Goal: Task Accomplishment & Management: Manage account settings

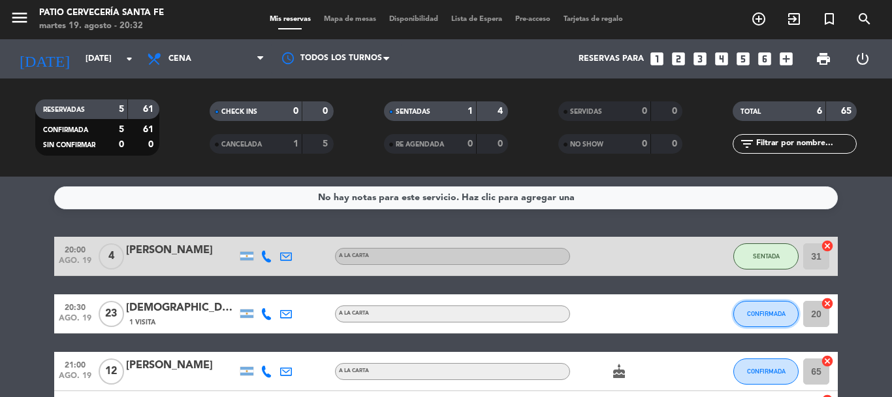
click at [747, 319] on button "CONFIRMADA" at bounding box center [766, 314] width 65 height 26
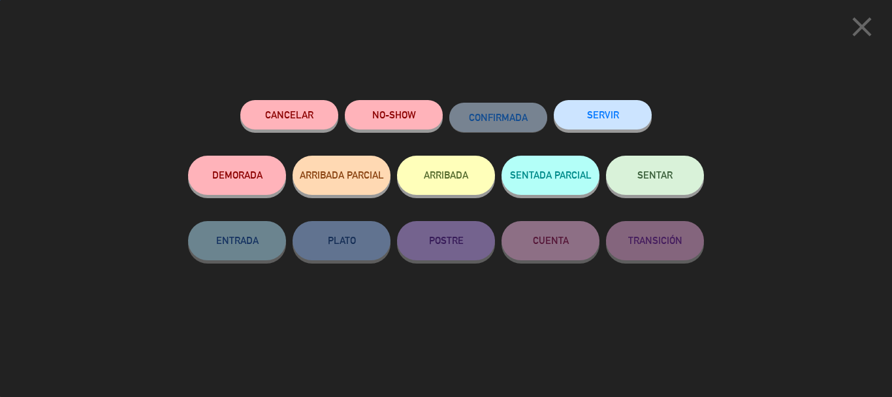
click at [653, 176] on span "SENTAR" at bounding box center [655, 174] width 35 height 11
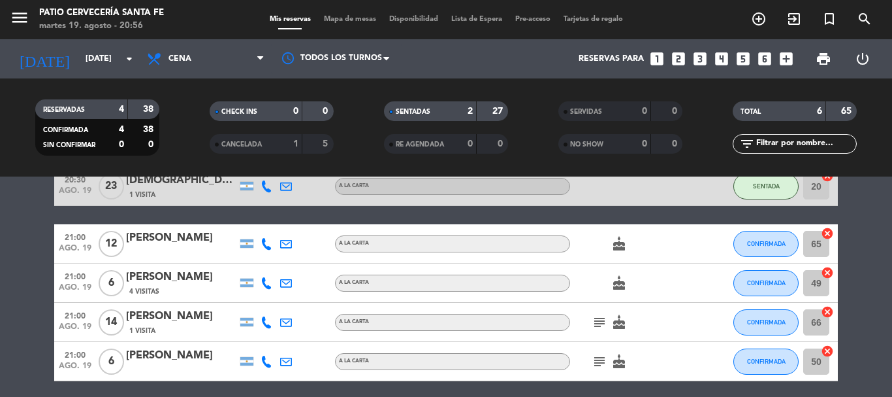
scroll to position [131, 0]
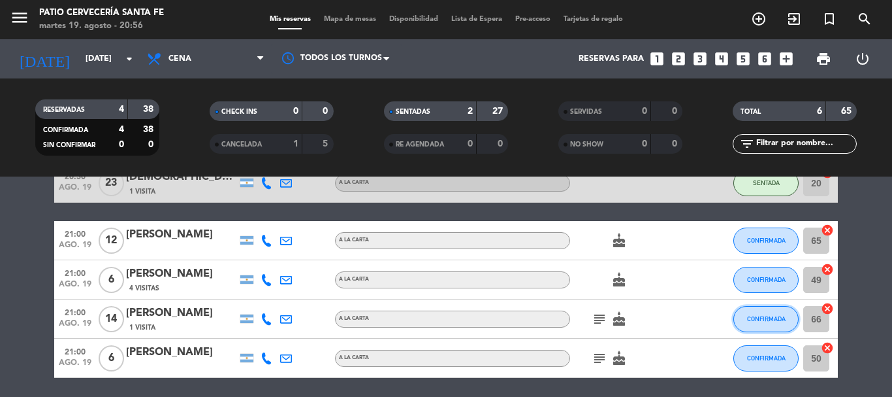
click at [751, 312] on button "CONFIRMADA" at bounding box center [766, 319] width 65 height 26
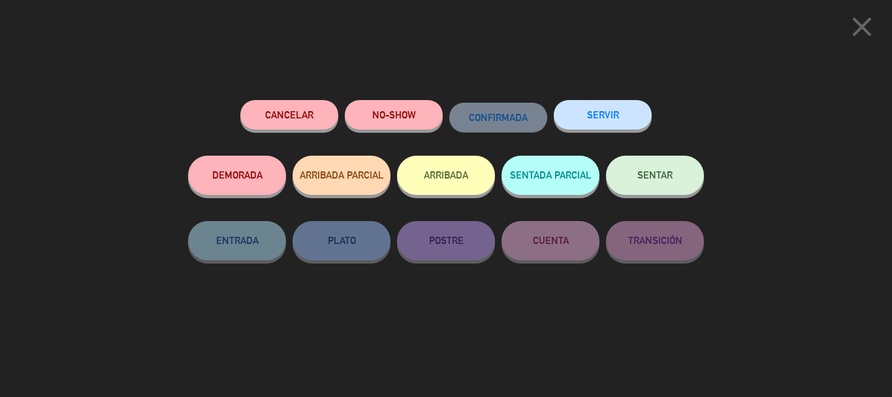
click at [640, 174] on span "SENTAR" at bounding box center [655, 174] width 35 height 11
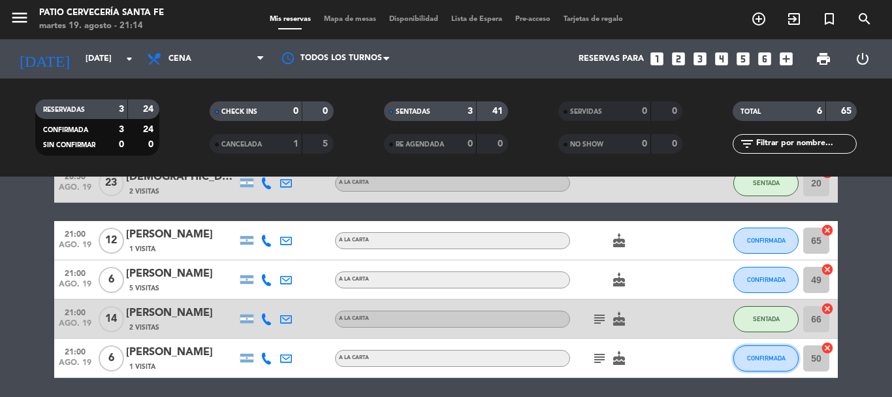
click at [767, 361] on button "CONFIRMADA" at bounding box center [766, 358] width 65 height 26
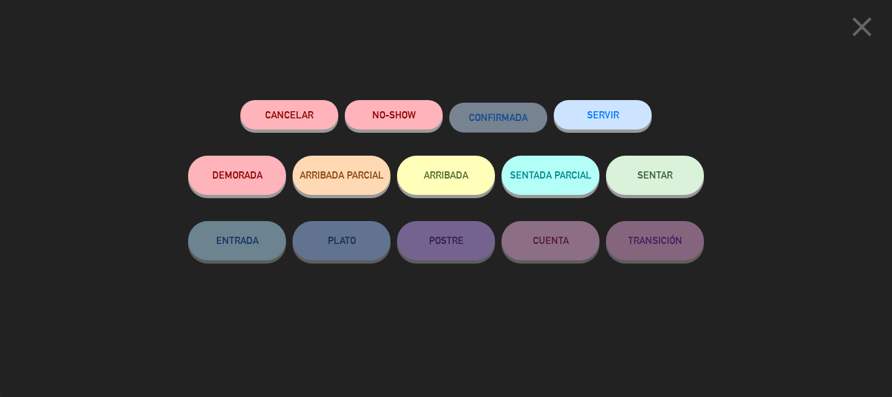
click at [669, 169] on button "SENTAR" at bounding box center [655, 174] width 98 height 39
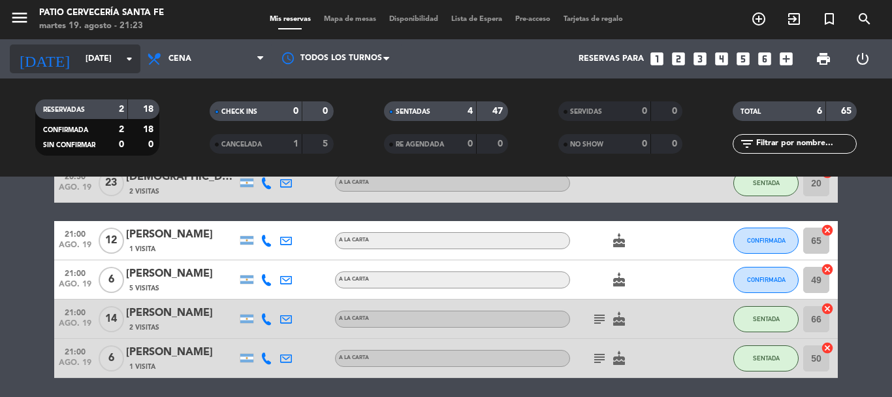
click at [106, 64] on input "[DATE]" at bounding box center [134, 59] width 110 height 22
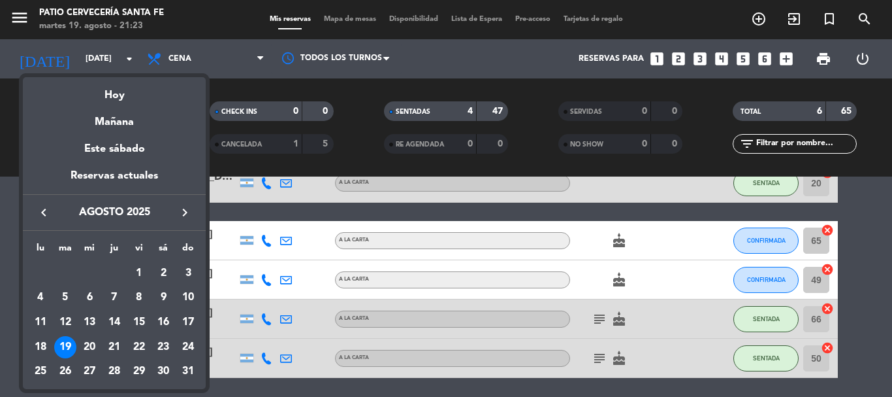
drag, startPoint x: 126, startPoint y: 118, endPoint x: 125, endPoint y: 94, distance: 23.6
click at [125, 118] on div "Mañana" at bounding box center [114, 117] width 183 height 27
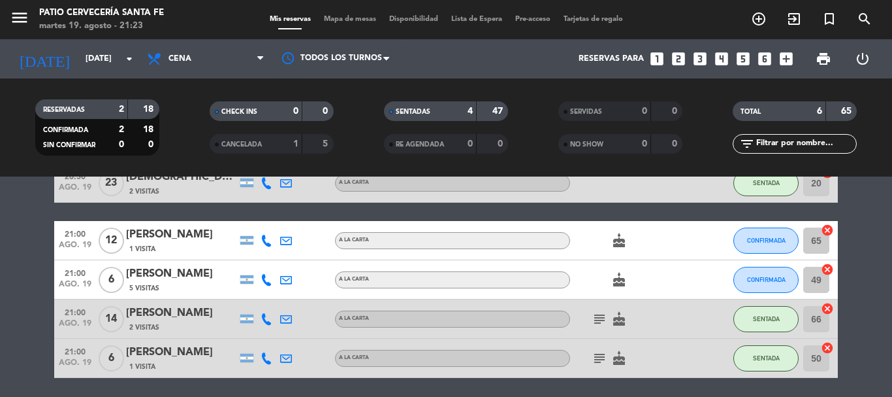
type input "mié. 20 ago."
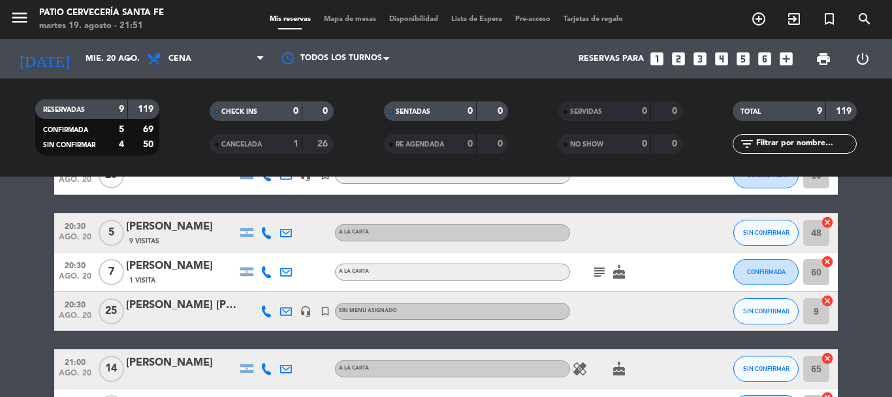
scroll to position [0, 0]
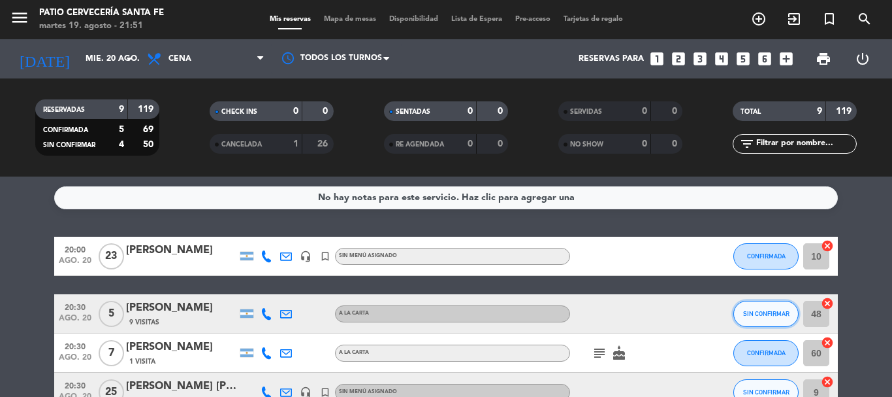
click at [756, 304] on button "SIN CONFIRMAR" at bounding box center [766, 314] width 65 height 26
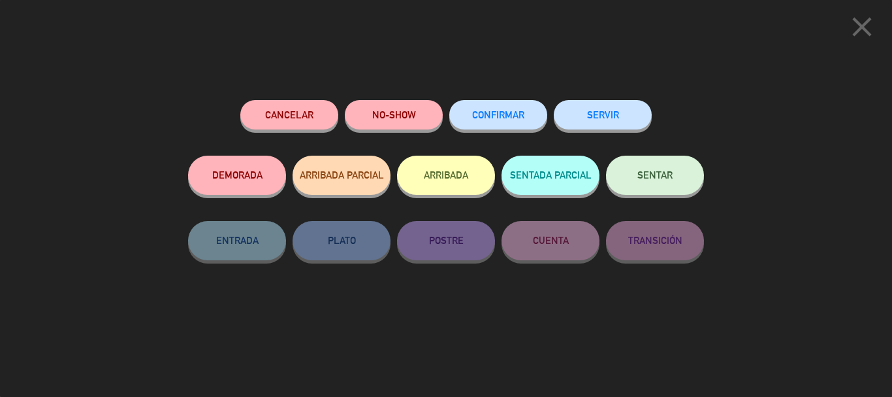
click at [476, 112] on span "CONFIRMAR" at bounding box center [498, 114] width 52 height 11
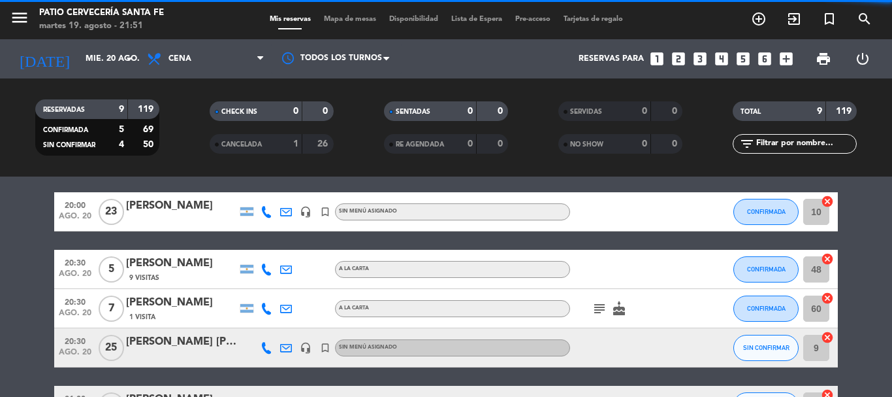
scroll to position [65, 0]
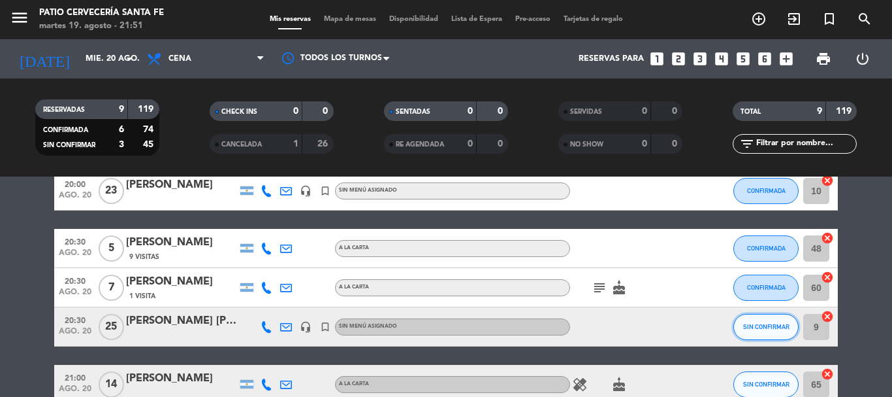
click at [775, 326] on span "SIN CONFIRMAR" at bounding box center [766, 326] width 46 height 7
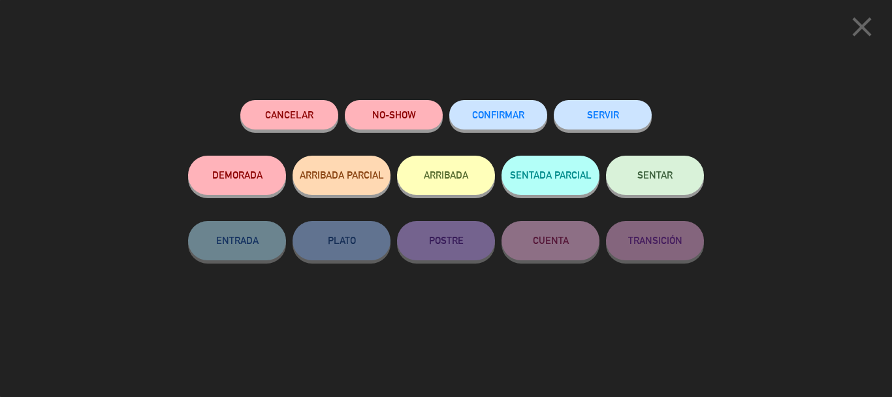
click at [506, 116] on span "CONFIRMAR" at bounding box center [498, 114] width 52 height 11
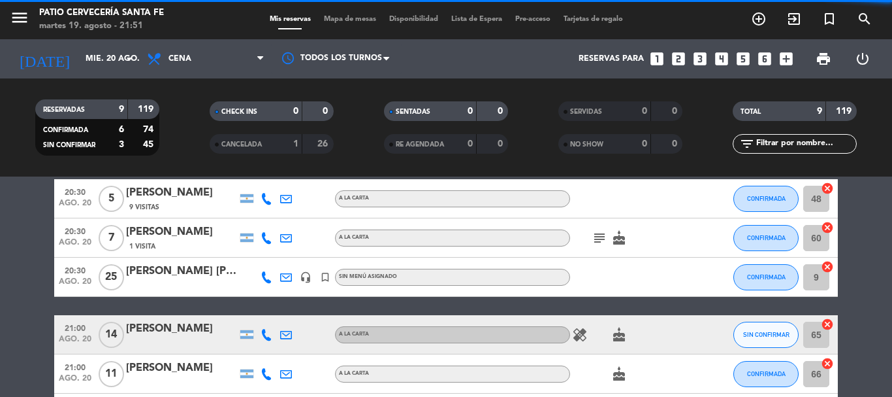
scroll to position [196, 0]
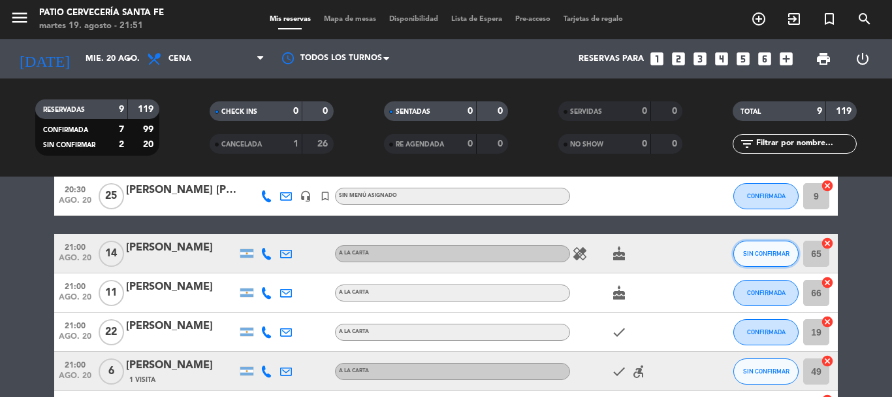
click at [768, 242] on button "SIN CONFIRMAR" at bounding box center [766, 253] width 65 height 26
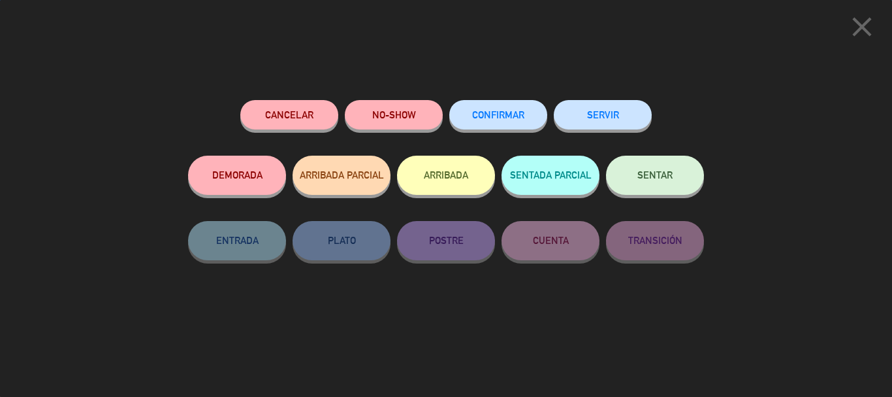
click at [529, 111] on button "CONFIRMAR" at bounding box center [498, 114] width 98 height 29
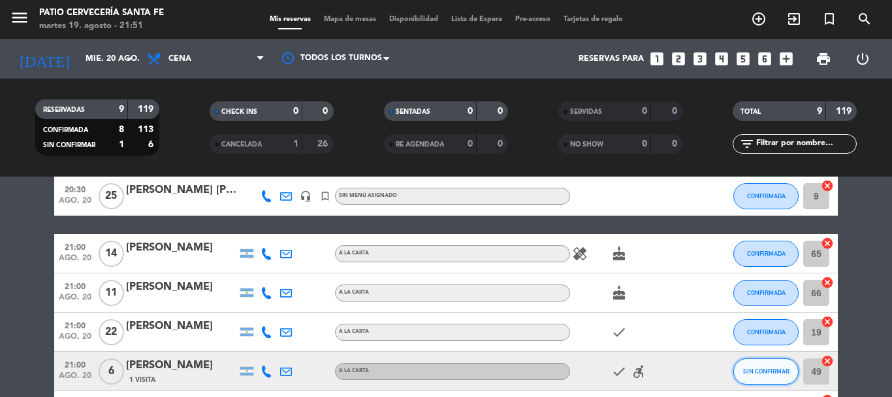
click at [770, 377] on button "SIN CONFIRMAR" at bounding box center [766, 371] width 65 height 26
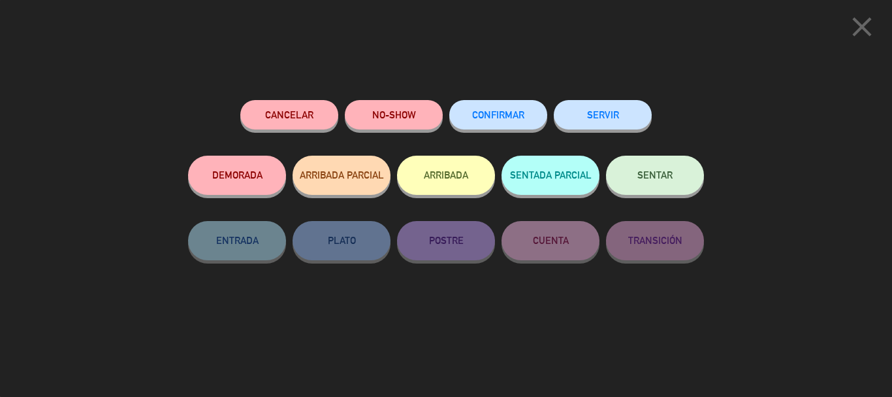
click at [498, 125] on button "CONFIRMAR" at bounding box center [498, 114] width 98 height 29
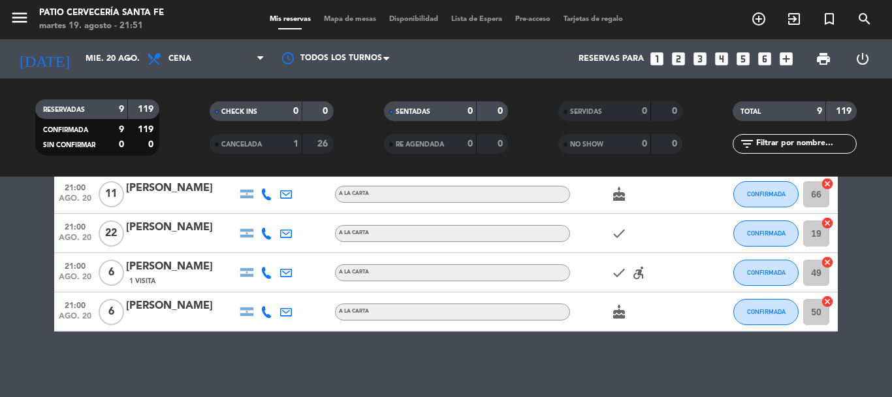
scroll to position [0, 0]
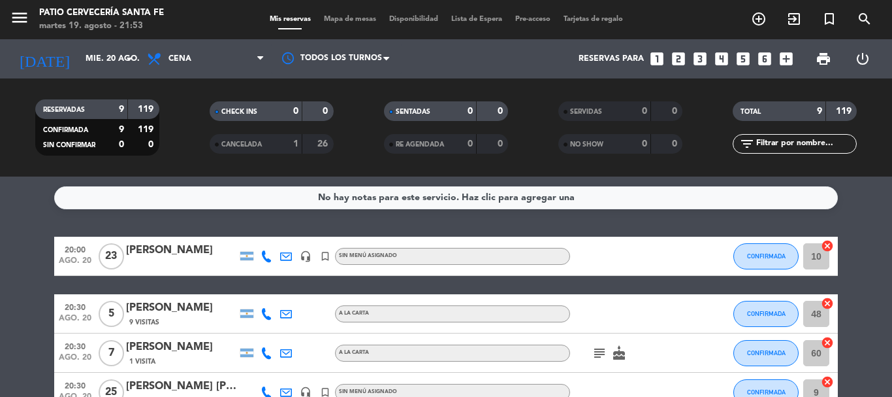
click at [601, 350] on icon "subject" at bounding box center [600, 353] width 16 height 16
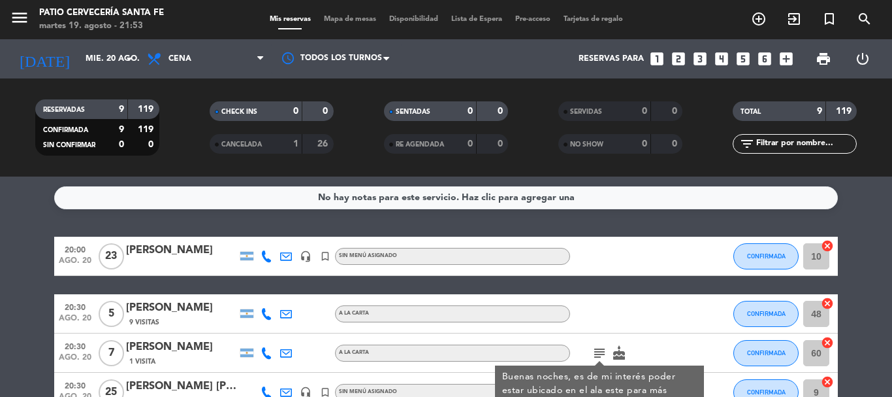
scroll to position [65, 0]
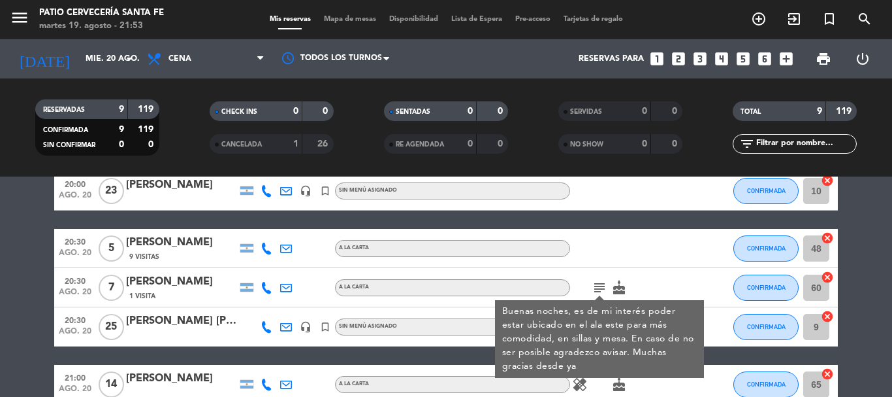
click at [472, 352] on div "20:00 [DATE] [PERSON_NAME] headset_mic turned_in_not Sin menú asignado CONFIRMA…" at bounding box center [446, 365] width 784 height 389
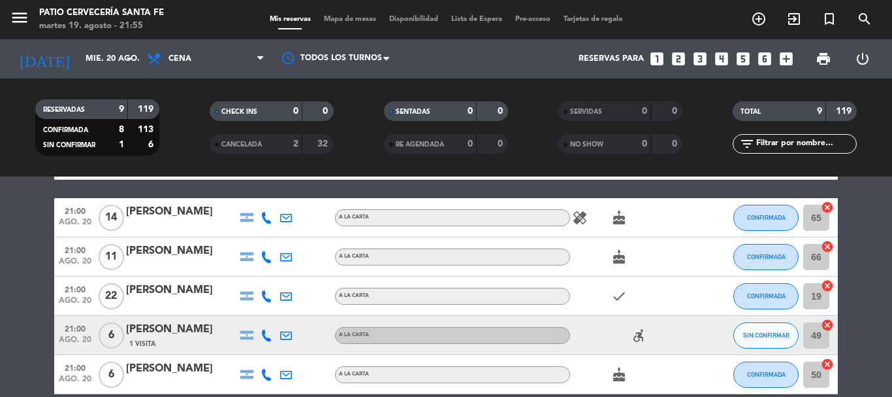
scroll to position [261, 0]
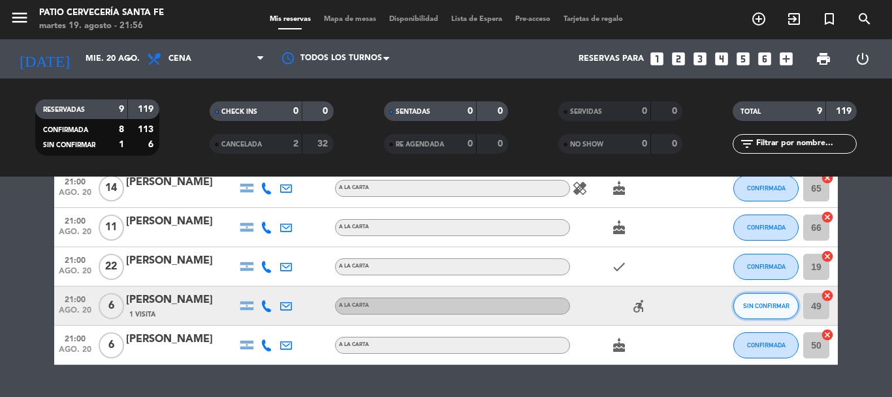
click at [752, 299] on button "SIN CONFIRMAR" at bounding box center [766, 306] width 65 height 26
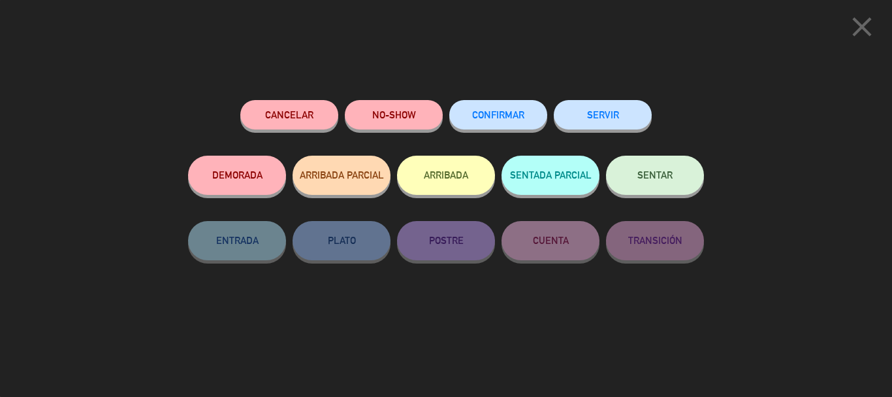
click at [505, 110] on button "CONFIRMAR" at bounding box center [498, 114] width 98 height 29
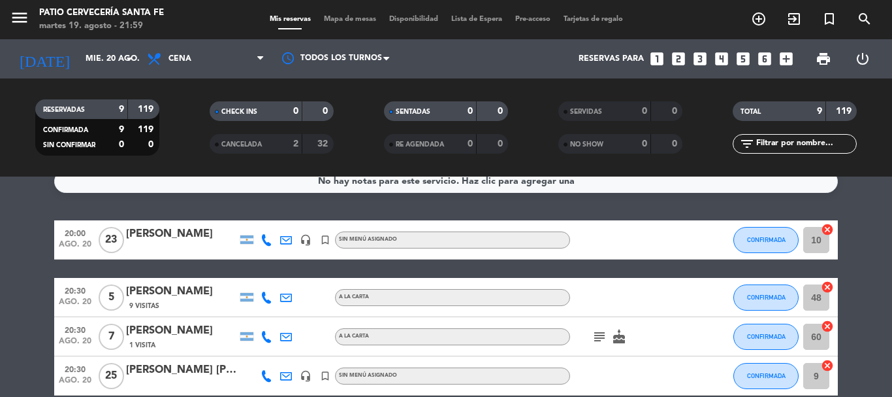
scroll to position [0, 0]
